Goal: Check status: Check status

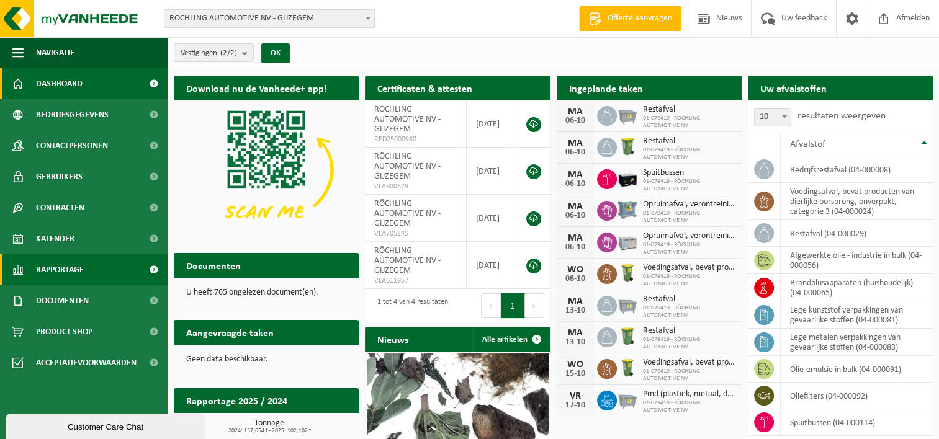
click at [67, 266] on span "Rapportage" at bounding box center [60, 270] width 48 height 31
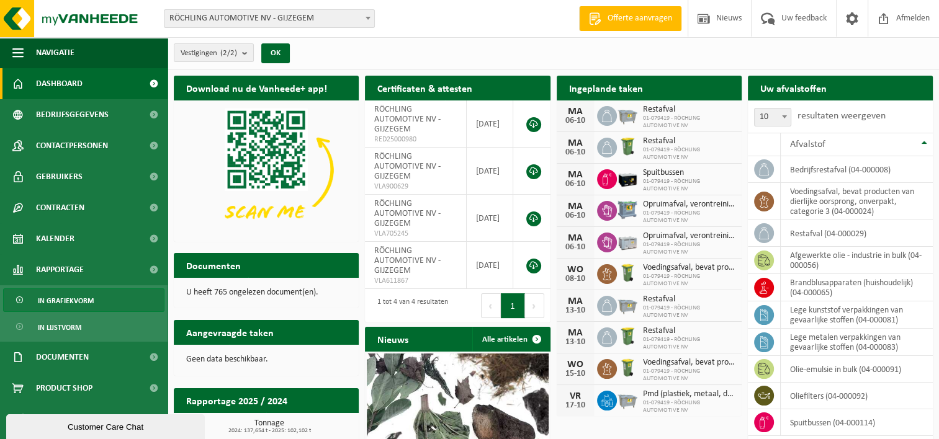
click at [71, 300] on span "In grafiekvorm" at bounding box center [66, 301] width 56 height 24
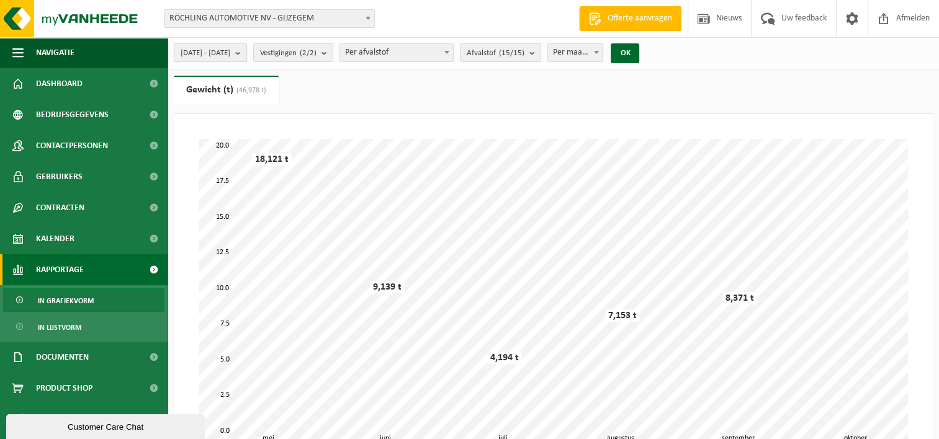
click at [246, 52] on b "submit" at bounding box center [240, 52] width 11 height 17
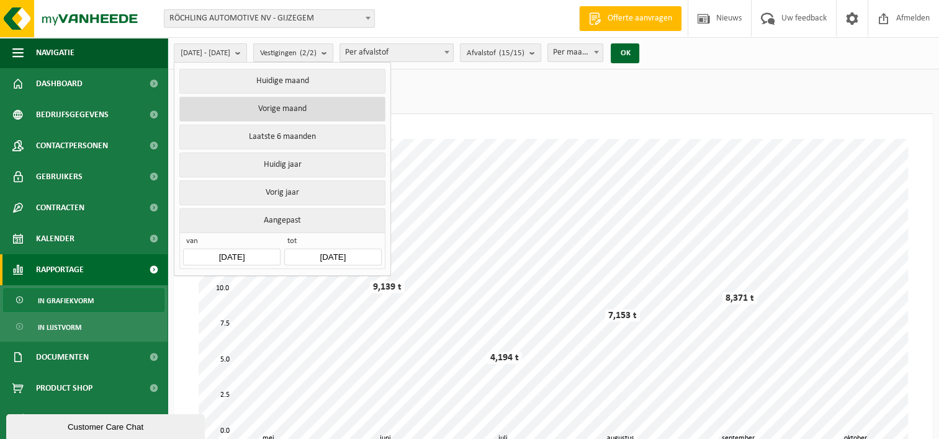
click at [279, 110] on button "Vorige maand" at bounding box center [281, 109] width 205 height 25
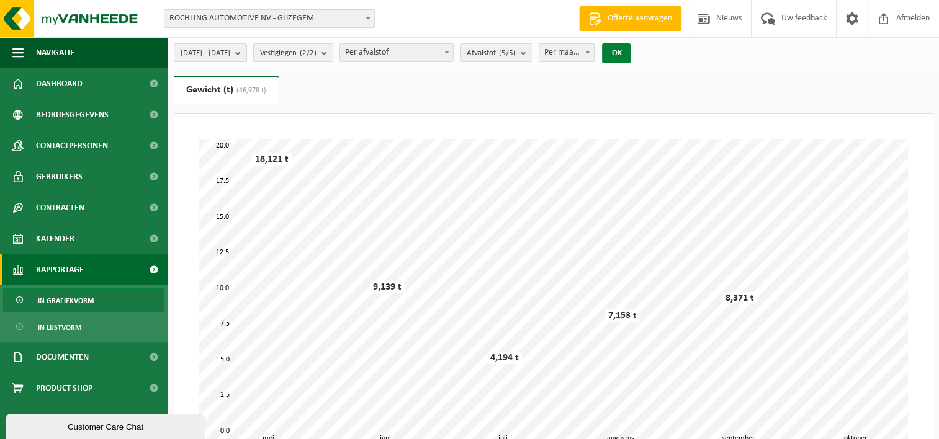
click at [631, 56] on button "OK" at bounding box center [616, 53] width 29 height 20
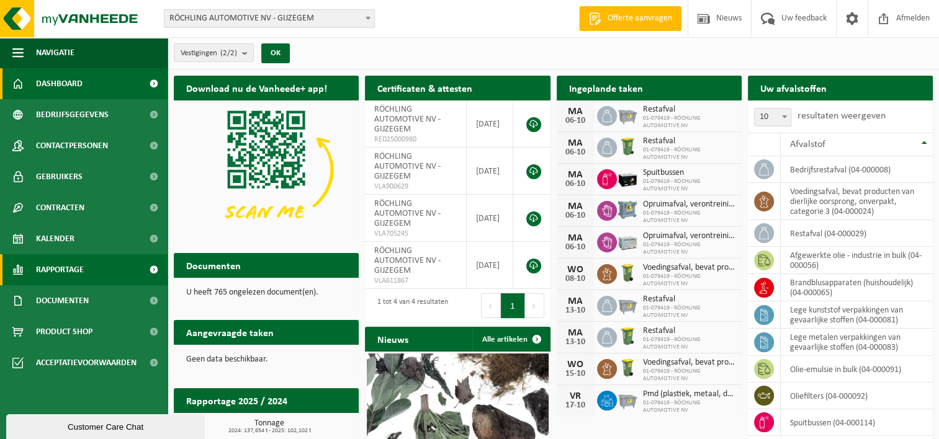
click at [76, 268] on span "Rapportage" at bounding box center [60, 270] width 48 height 31
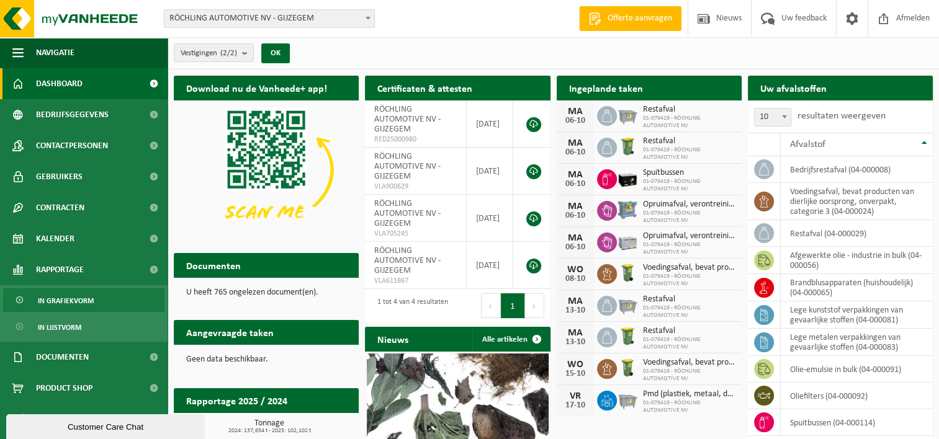
click at [78, 298] on span "In grafiekvorm" at bounding box center [66, 301] width 56 height 24
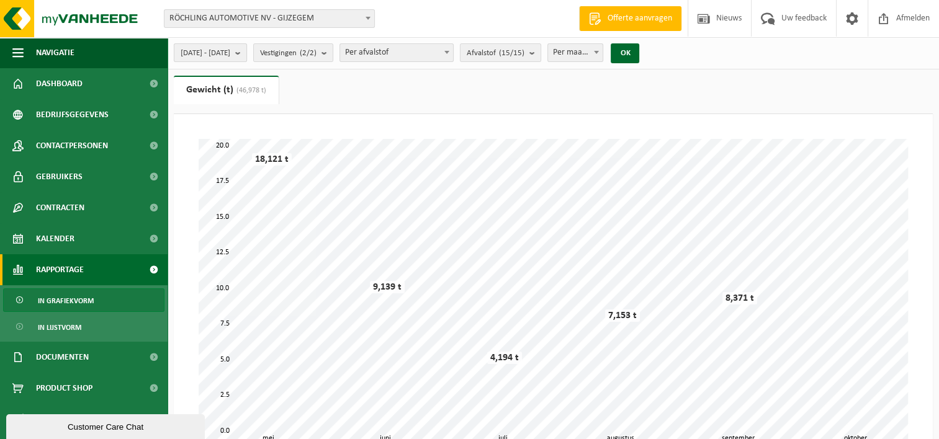
click at [246, 52] on b "submit" at bounding box center [240, 52] width 11 height 17
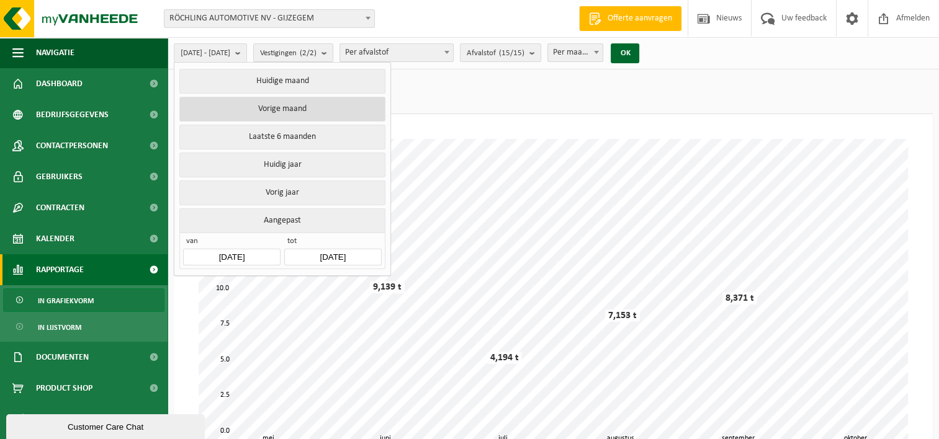
click at [286, 103] on button "Vorige maand" at bounding box center [281, 109] width 205 height 25
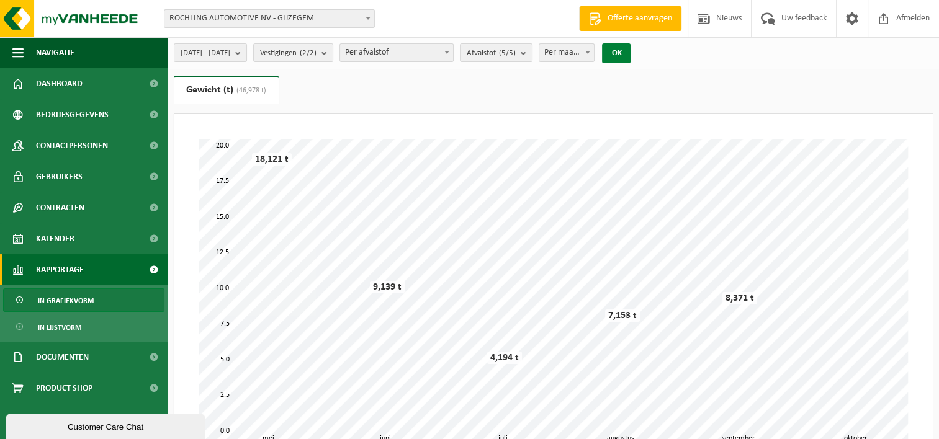
click at [631, 57] on button "OK" at bounding box center [616, 53] width 29 height 20
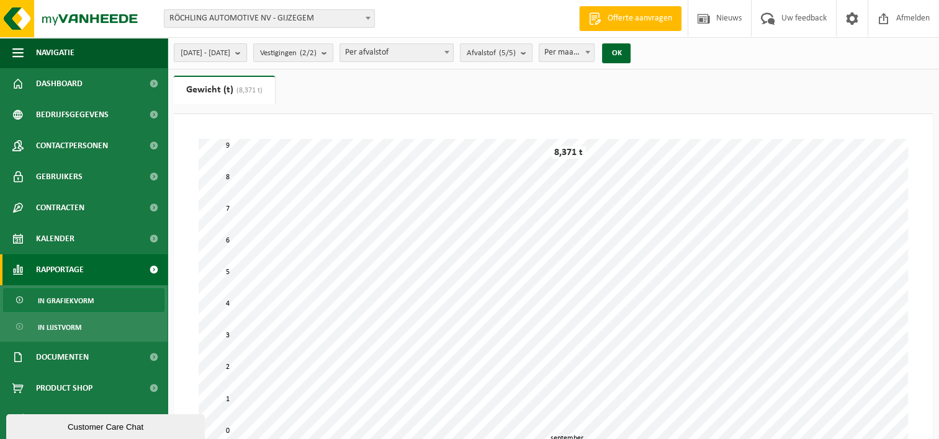
click at [246, 55] on b "submit" at bounding box center [240, 52] width 11 height 17
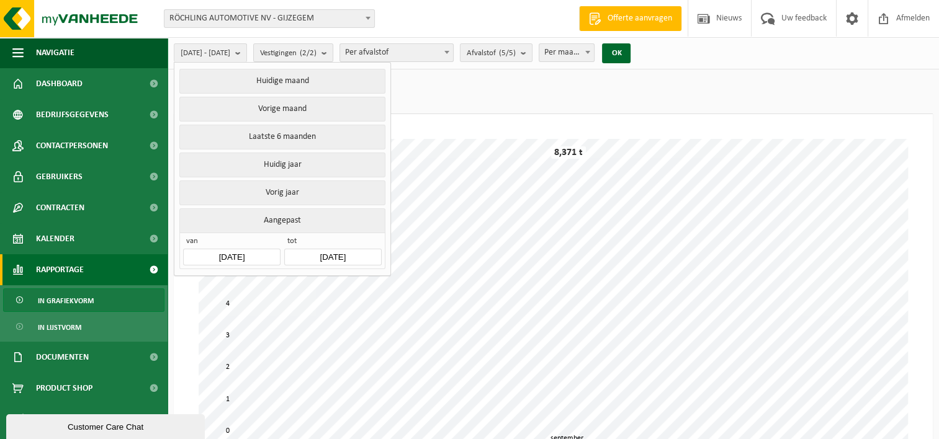
click at [264, 250] on input "[DATE]" at bounding box center [231, 257] width 97 height 17
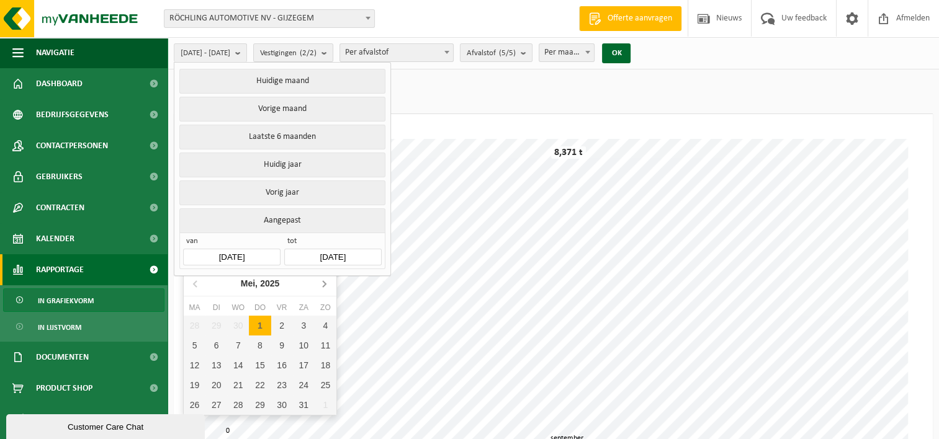
click at [324, 286] on icon at bounding box center [324, 284] width 3 height 6
click at [325, 285] on icon at bounding box center [324, 284] width 3 height 6
click at [283, 322] on div "1" at bounding box center [282, 326] width 22 height 20
type input "2025-08-01"
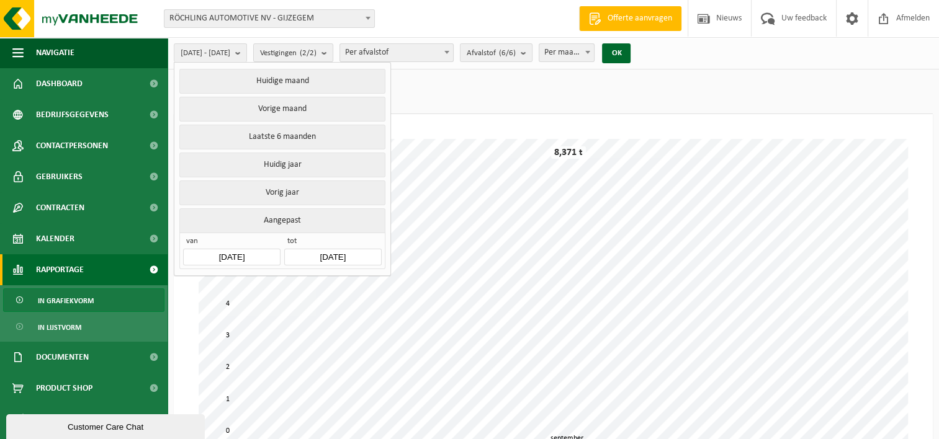
click at [348, 252] on input "[DATE]" at bounding box center [332, 257] width 97 height 17
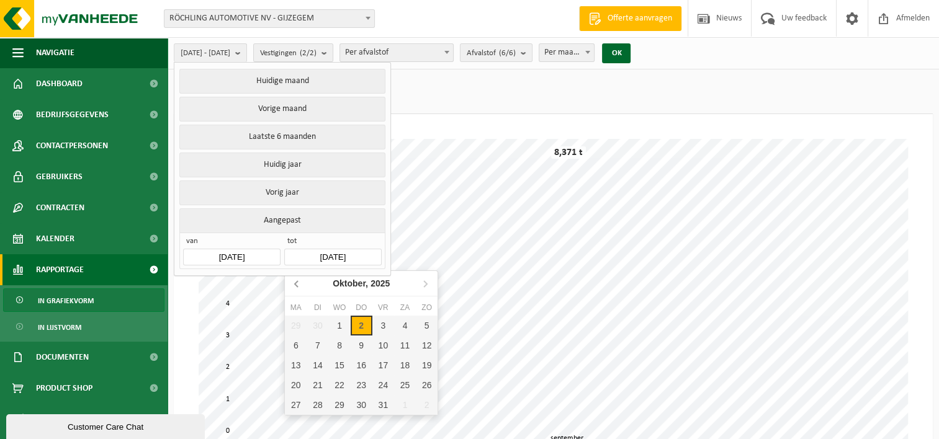
click at [295, 282] on icon at bounding box center [297, 284] width 20 height 20
click at [426, 407] on div "31" at bounding box center [427, 405] width 22 height 20
type input "2025-08-31"
type input "2025-08-01"
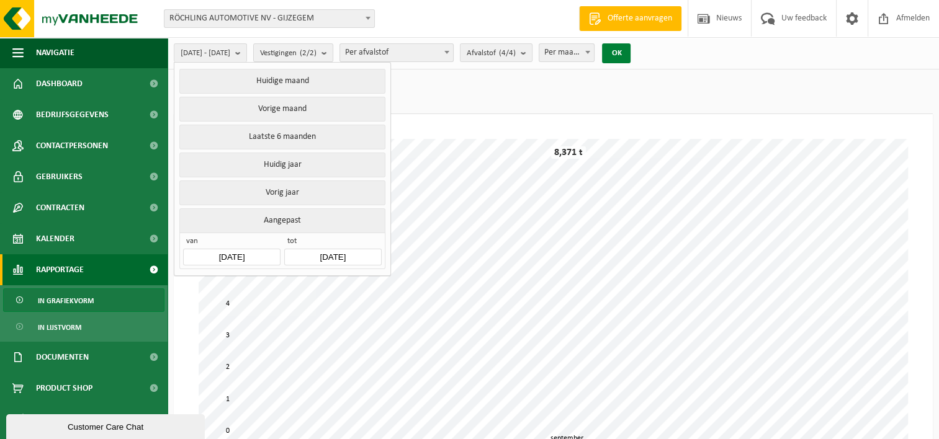
click at [631, 55] on button "OK" at bounding box center [616, 53] width 29 height 20
